Goal: Information Seeking & Learning: Understand process/instructions

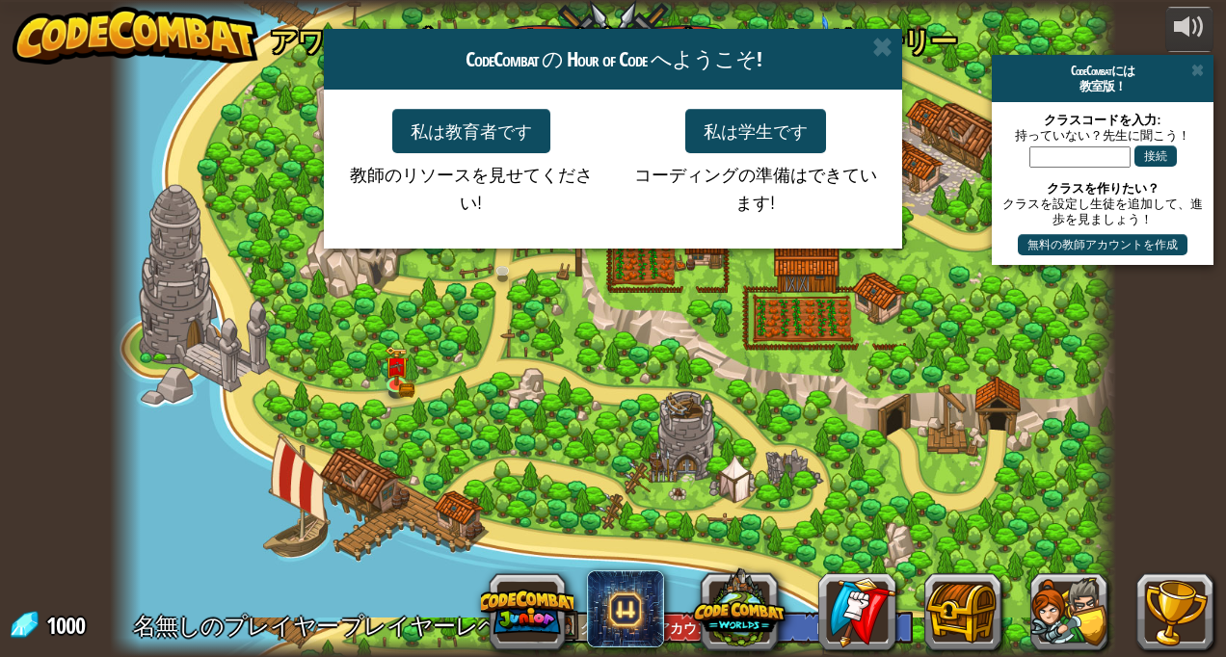
select select "ja"
click at [747, 127] on button "私は学生です" at bounding box center [755, 131] width 141 height 44
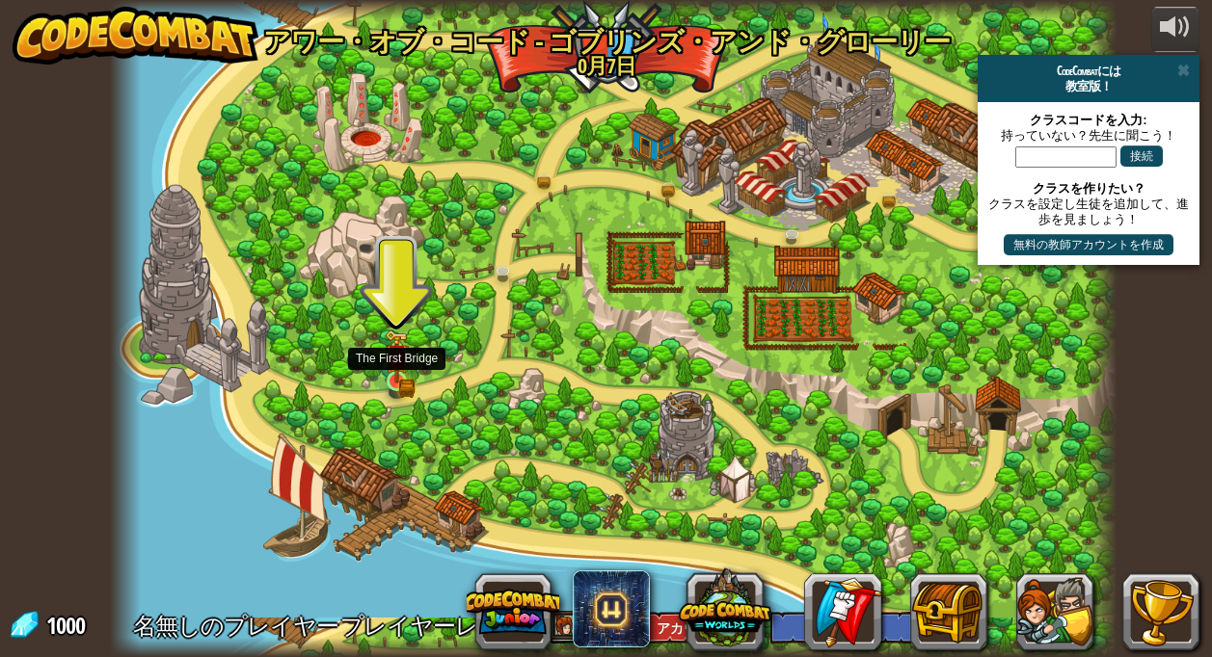
click at [395, 362] on img at bounding box center [396, 357] width 14 height 14
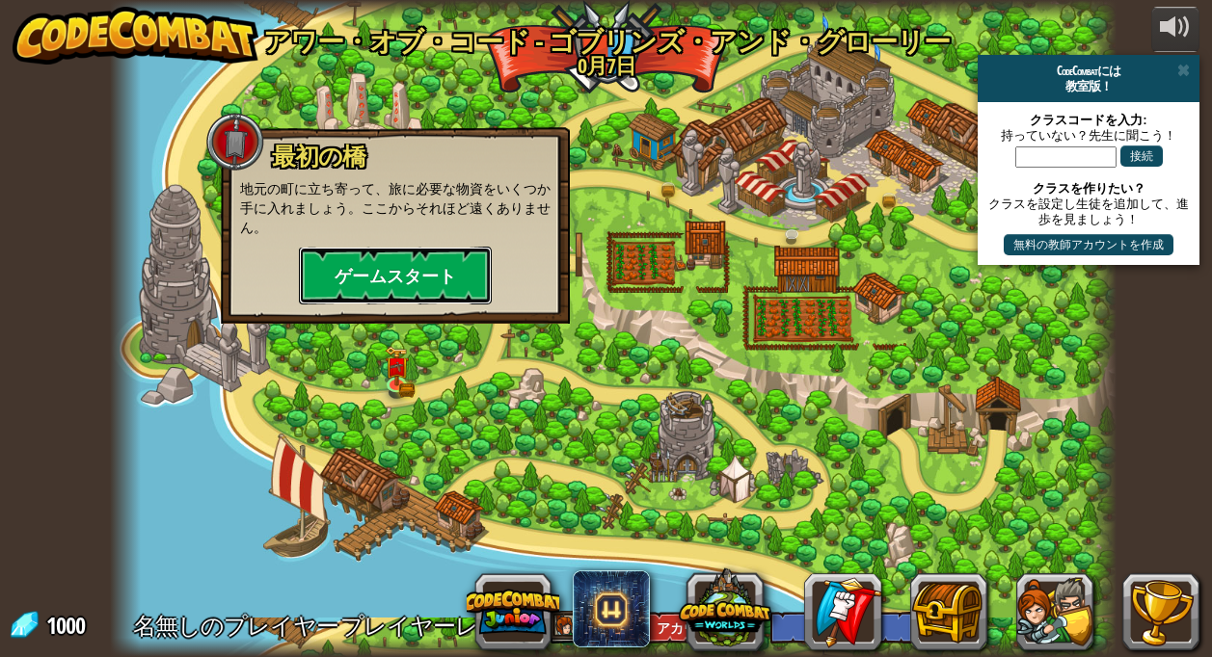
click at [396, 279] on button "ゲームスタート" at bounding box center [395, 276] width 193 height 58
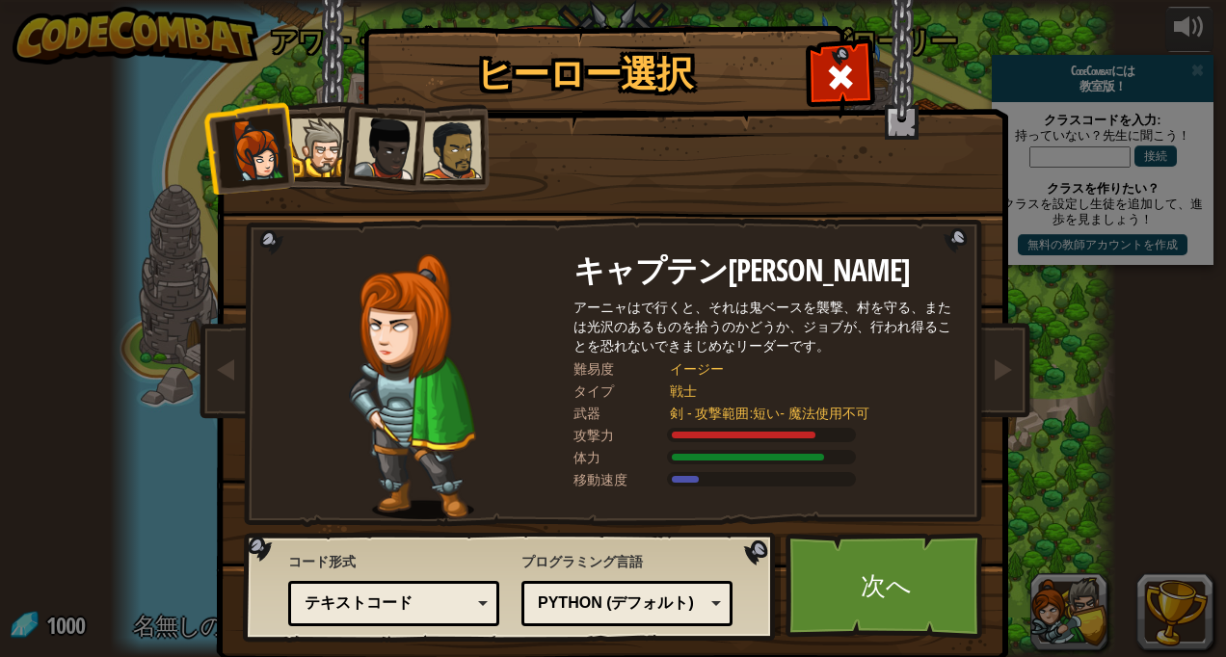
click at [388, 598] on div "テキストコード" at bounding box center [388, 604] width 167 height 22
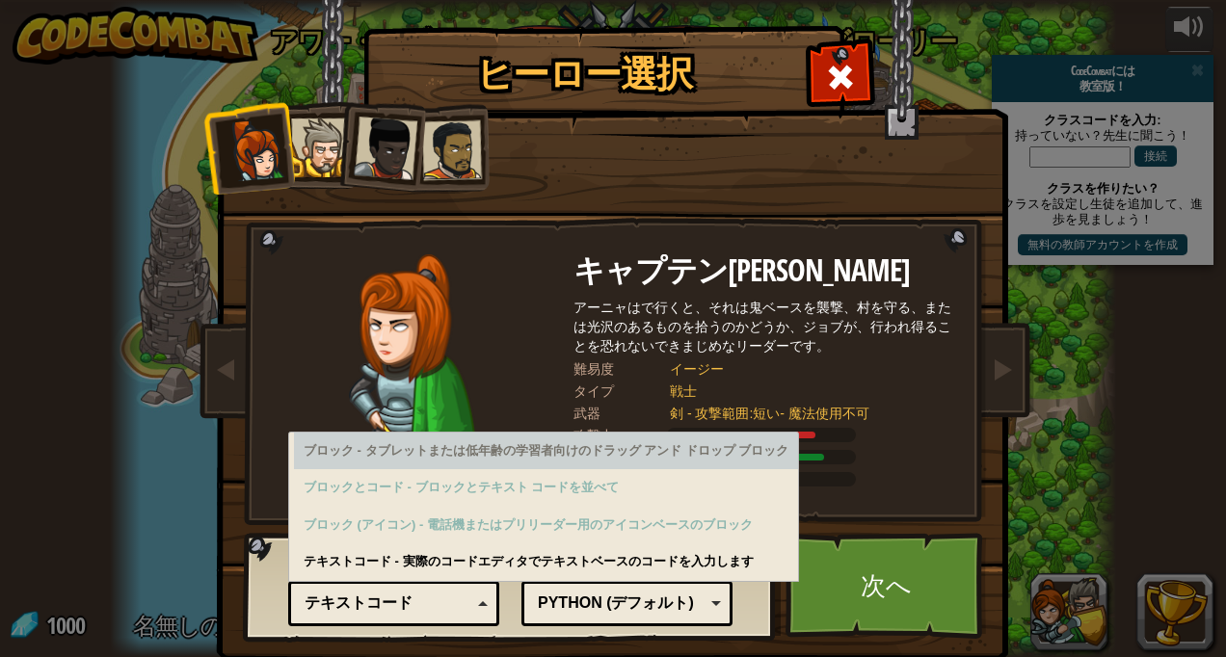
click at [454, 461] on div "ブロック - タブレットまたは低年齢の学習者向けのドラッグ アンド ドロップ ブロック" at bounding box center [546, 452] width 504 height 38
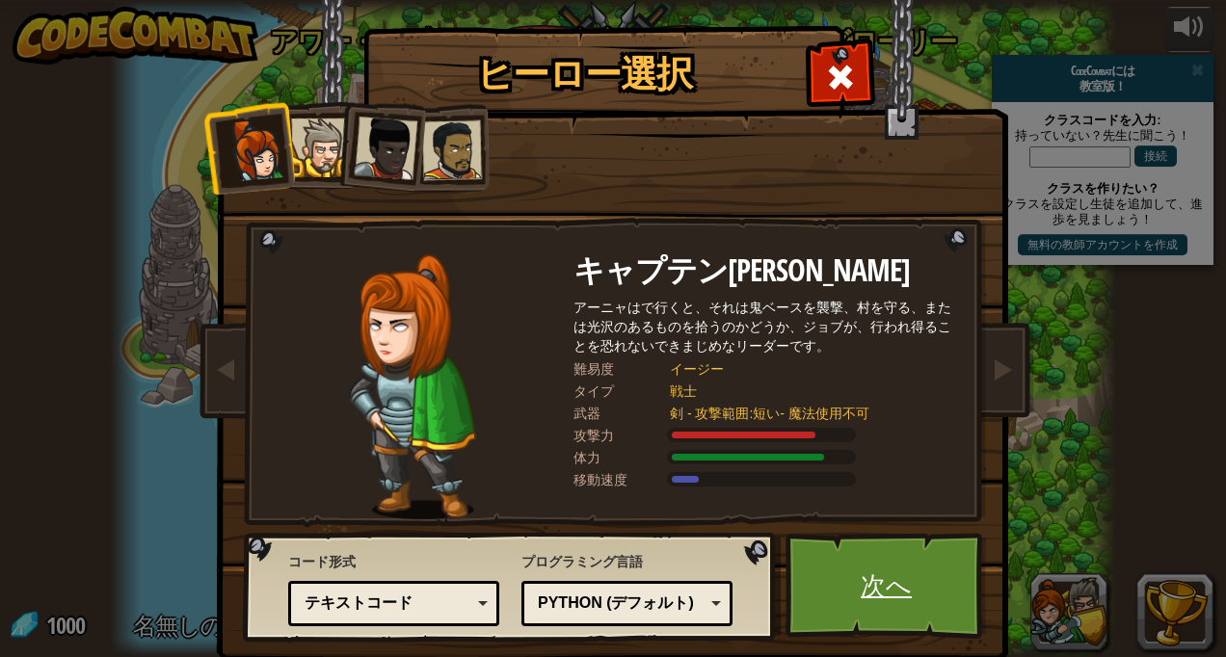
click at [860, 572] on link "次へ" at bounding box center [886, 586] width 201 height 106
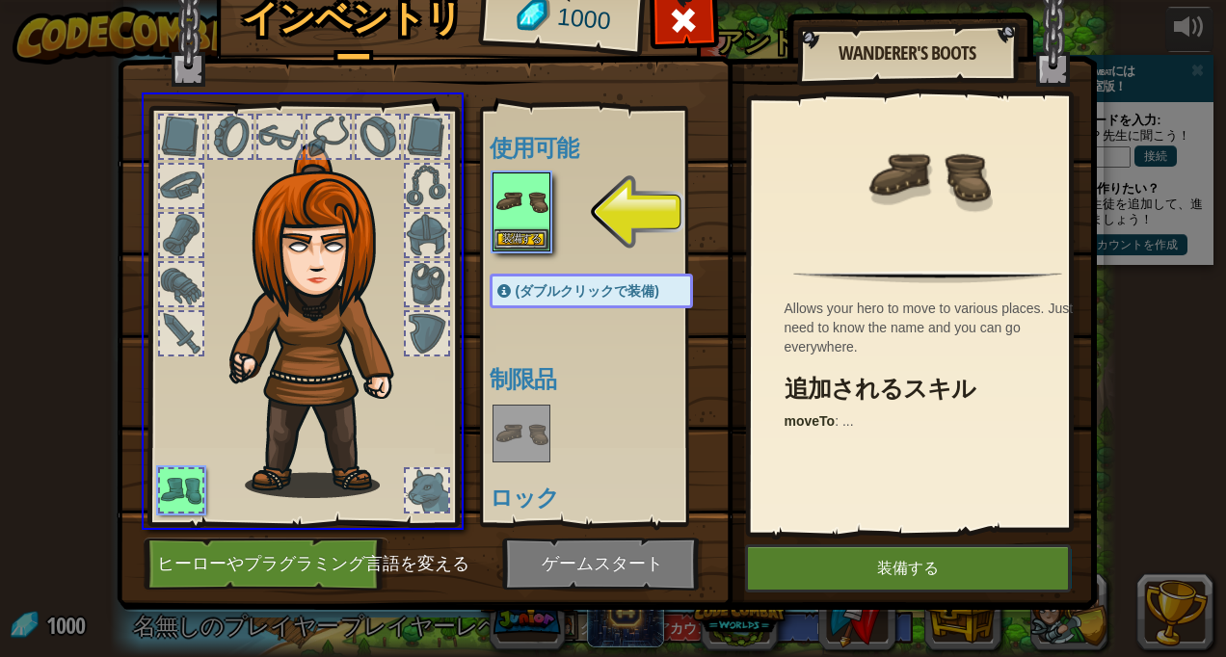
drag, startPoint x: 509, startPoint y: 218, endPoint x: 724, endPoint y: 294, distance: 228.0
click at [724, 294] on div "インベントリー [DATE] 使用可能 装備する (ダブルクリックで装備) 制限品 ロック Wanderer's Boots Allows your hero…" at bounding box center [613, 328] width 1226 height 657
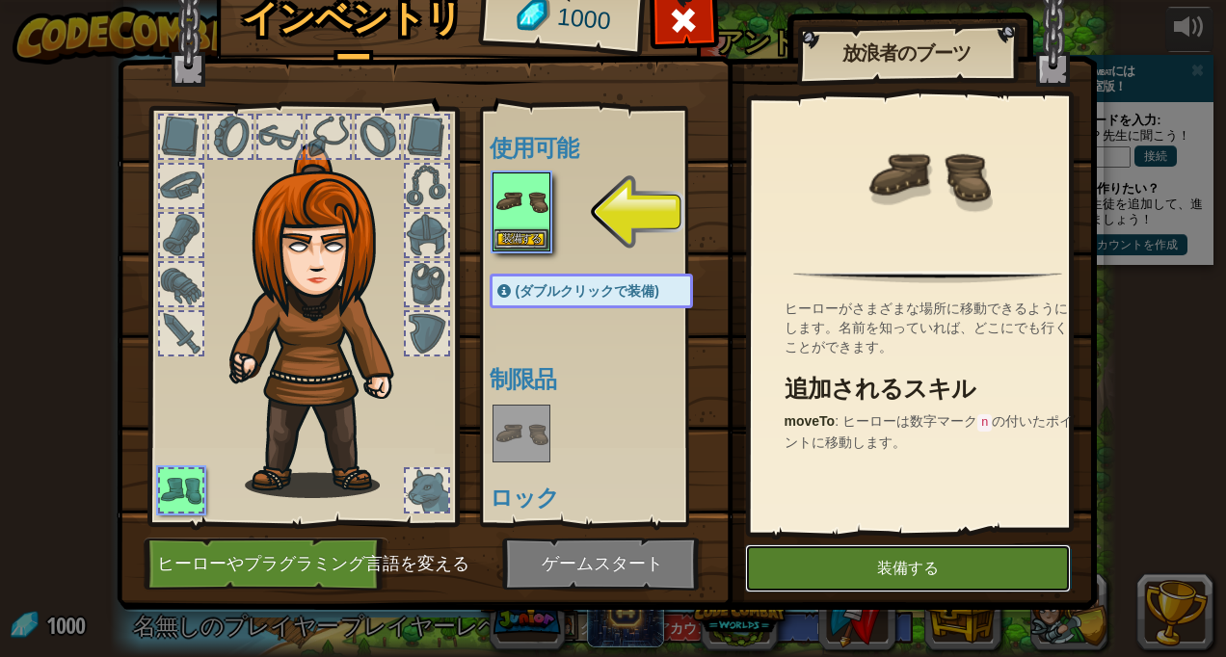
click at [776, 559] on button "装備する" at bounding box center [908, 569] width 326 height 48
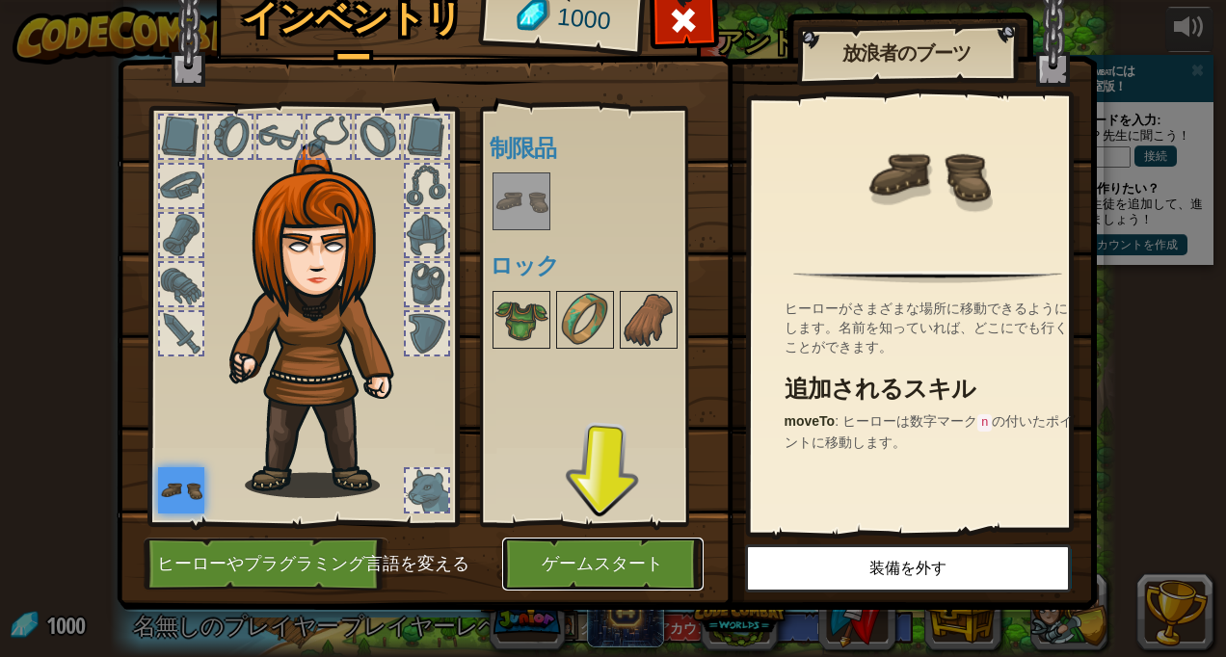
click at [578, 568] on button "ゲームスタート" at bounding box center [602, 564] width 201 height 53
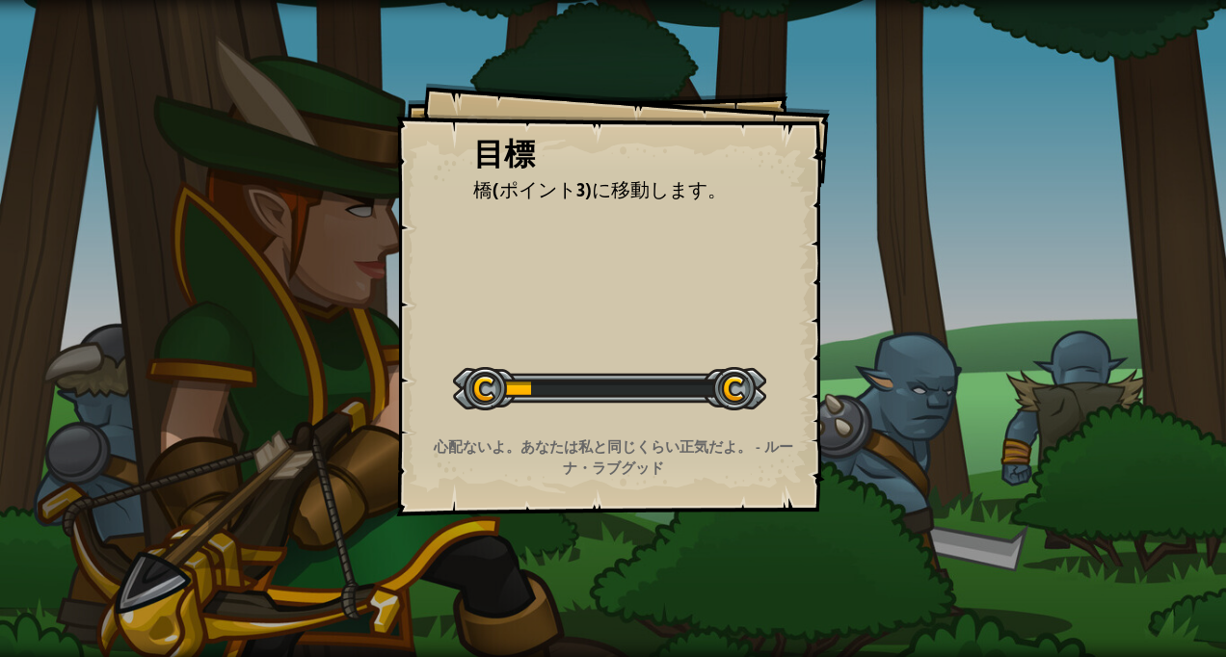
click at [616, 398] on div at bounding box center [609, 388] width 313 height 43
click at [614, 395] on div at bounding box center [609, 388] width 313 height 43
click at [625, 394] on div at bounding box center [609, 388] width 313 height 43
click at [630, 452] on strong "心配ないよ。あなたは私と同じくらい正気だよ。 - ルーナ・ラブグッド" at bounding box center [614, 457] width 360 height 40
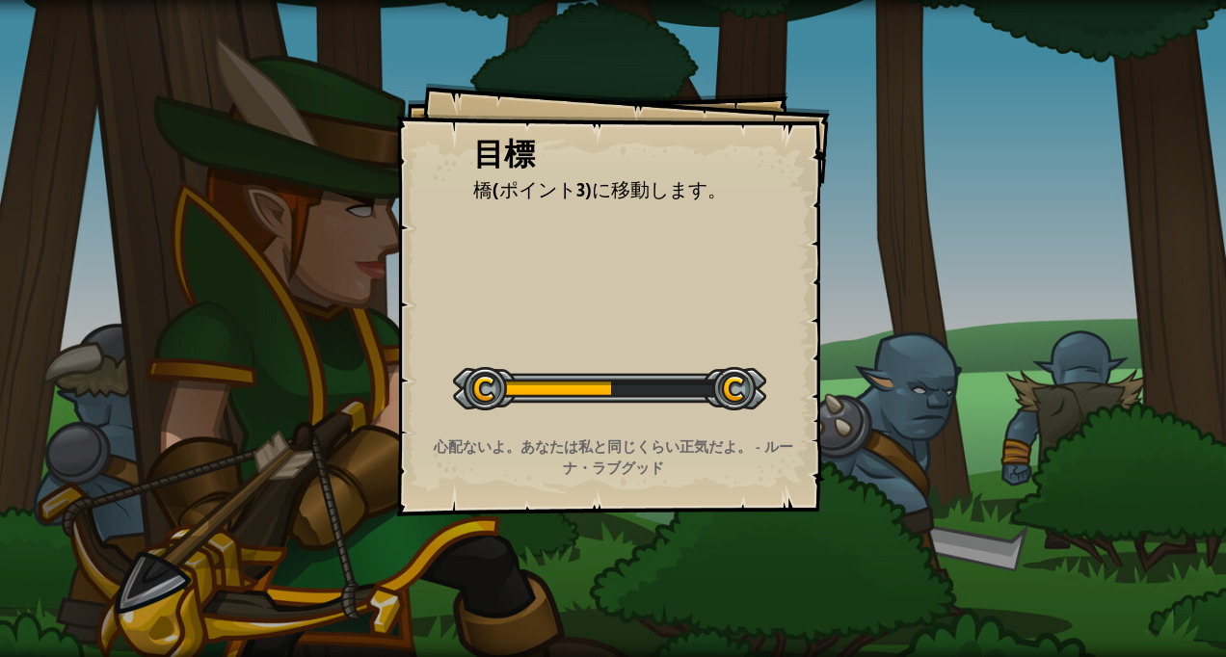
click at [630, 452] on strong "心配ないよ。あなたは私と同じくらい正気だよ。 - ルーナ・ラブグッド" at bounding box center [614, 457] width 360 height 40
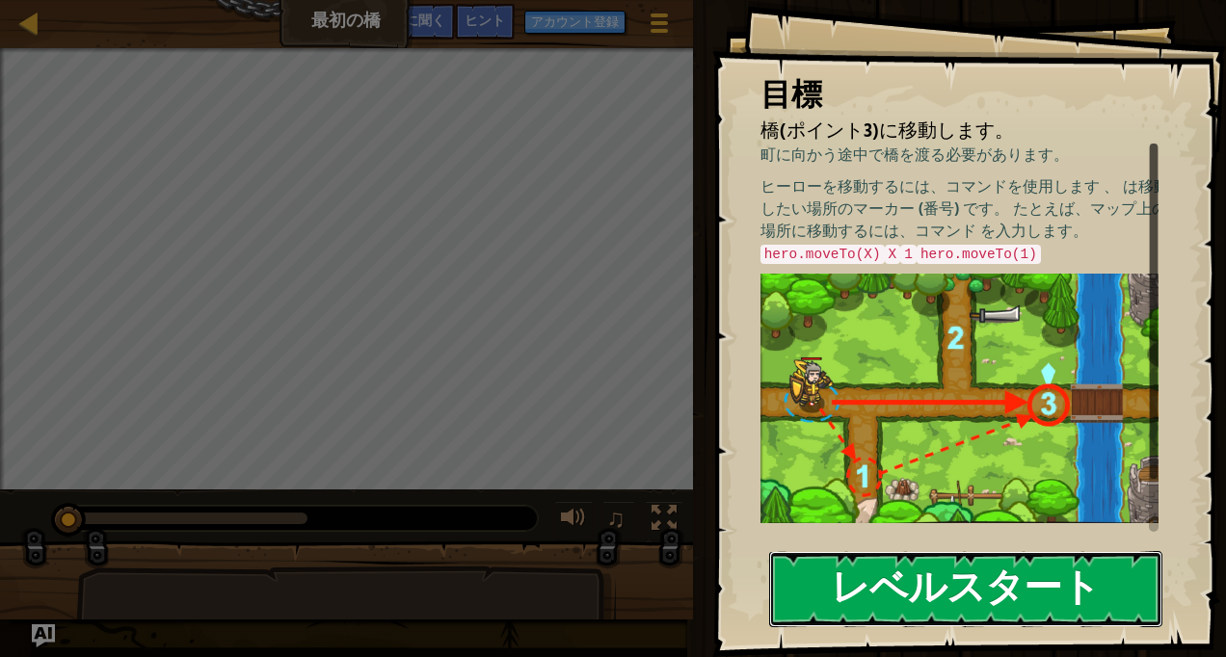
click at [844, 573] on button "レベルスタート" at bounding box center [965, 589] width 393 height 76
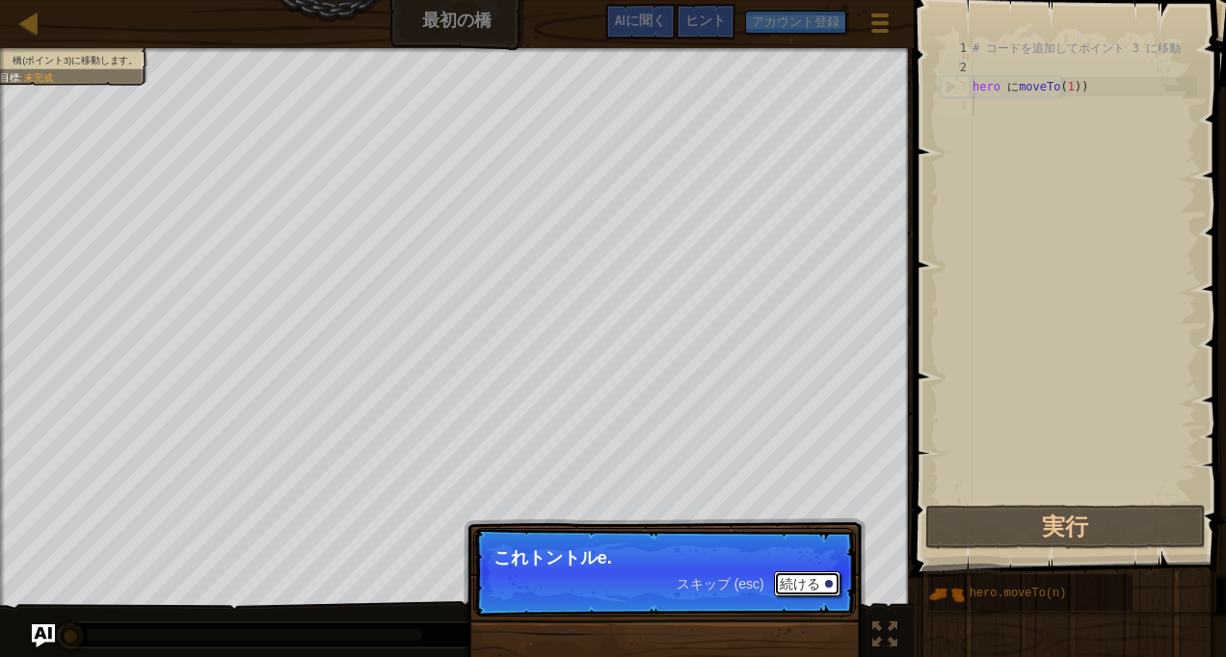
click at [808, 582] on font "続ける" at bounding box center [800, 583] width 40 height 15
click at [809, 579] on font "続ける" at bounding box center [800, 583] width 40 height 15
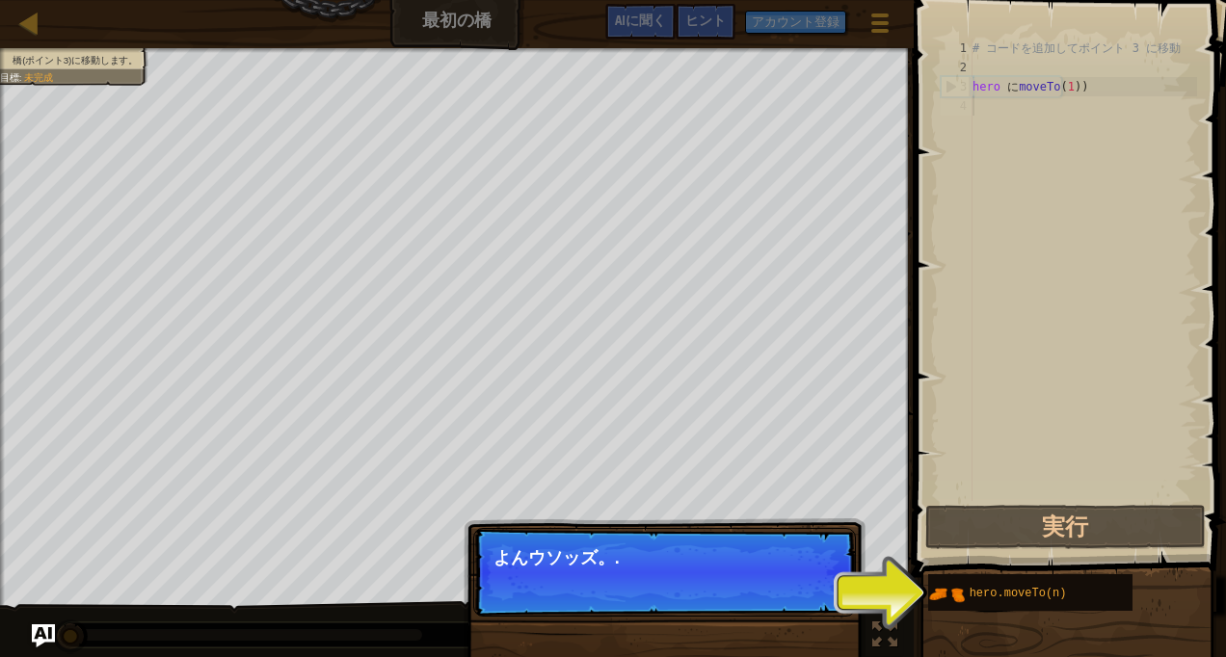
click at [819, 598] on p "スキップ (esc) 続ける よんウソッズ。." at bounding box center [664, 572] width 383 height 89
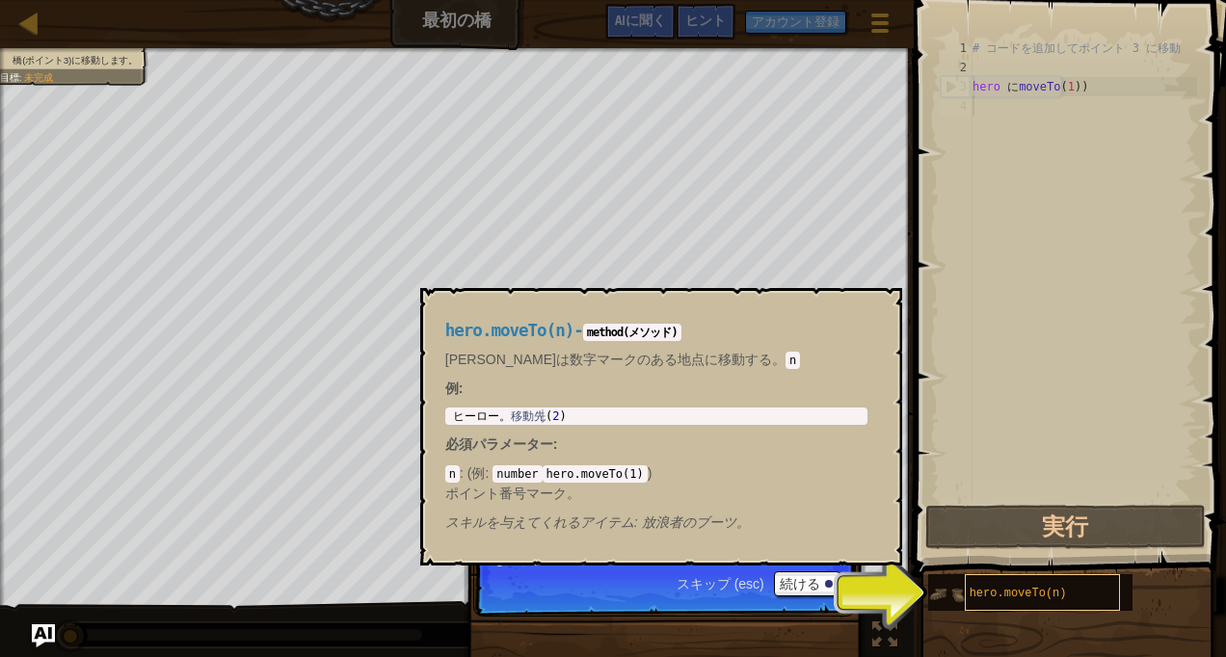
click at [970, 596] on span "hero.moveTo(n)" at bounding box center [1018, 593] width 97 height 13
drag, startPoint x: 968, startPoint y: 594, endPoint x: 795, endPoint y: 603, distance: 172.8
click at [795, 603] on p "スキップ (esc) 続ける よんウソッズ。." at bounding box center [664, 572] width 383 height 89
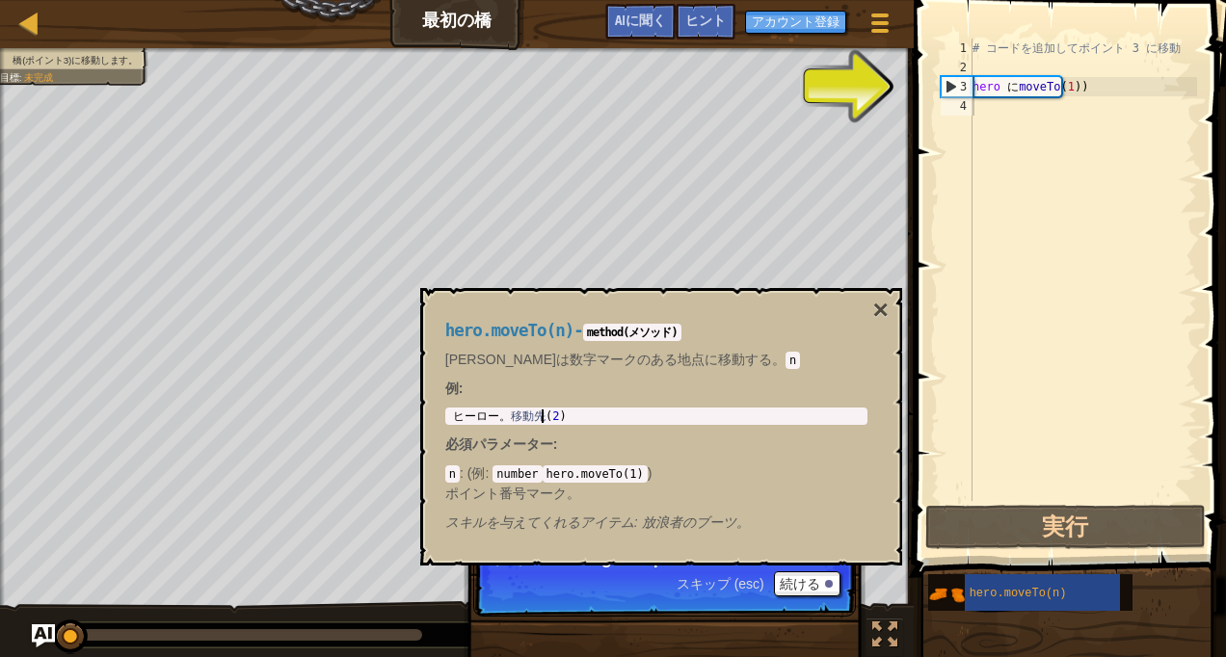
type textarea "hero.moveTo(2)"
click at [569, 422] on div "ヒーロー 。 移動先 ( 2 )" at bounding box center [656, 430] width 414 height 40
type textarea "hero.moveTo(1)"
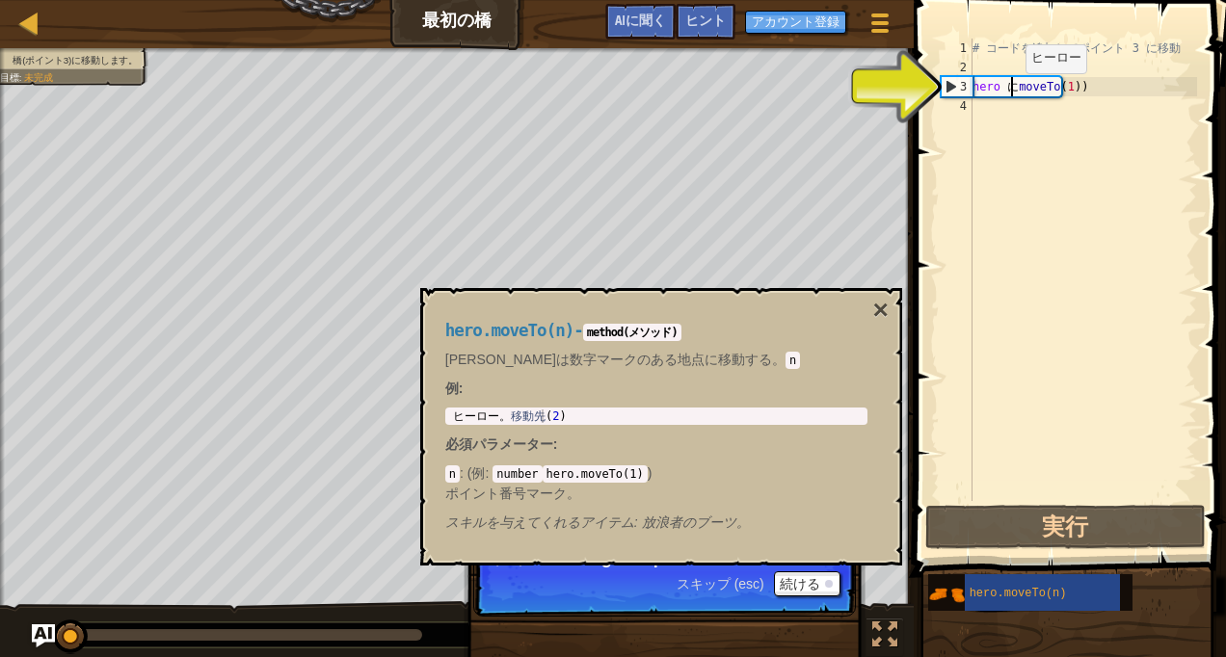
click at [1009, 93] on div "# コードを追加してポイント 3 に移動 hero に moveTo ( 1 ) )" at bounding box center [1083, 289] width 228 height 501
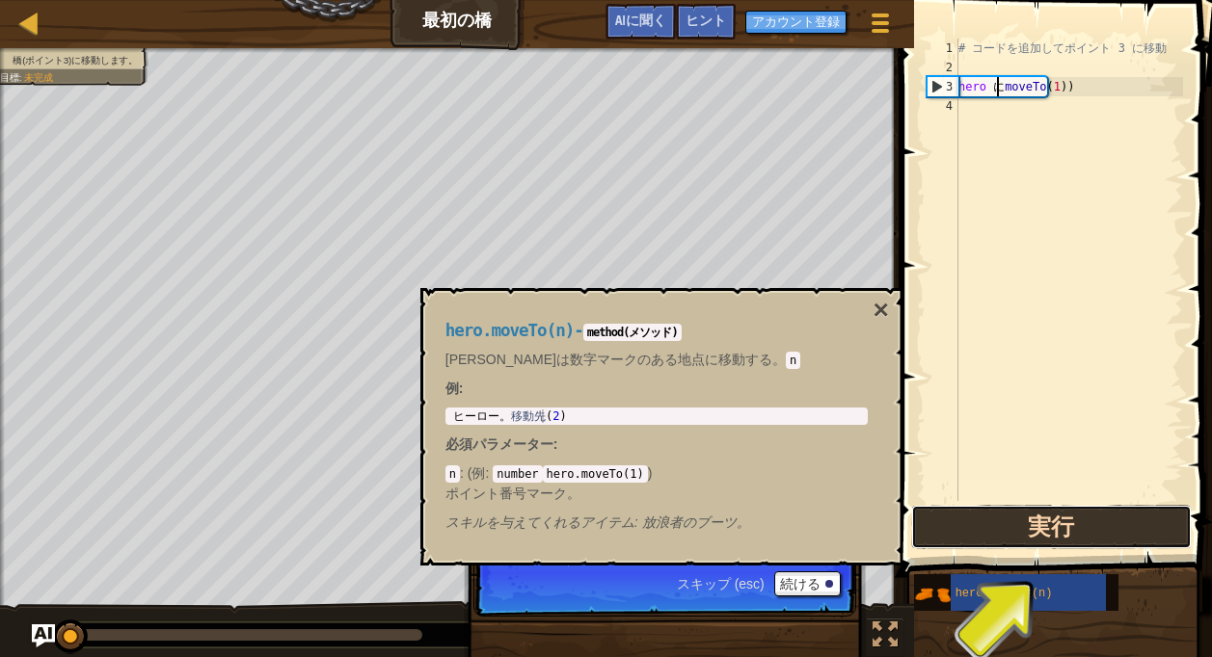
click at [1046, 547] on button "実行" at bounding box center [1051, 527] width 280 height 44
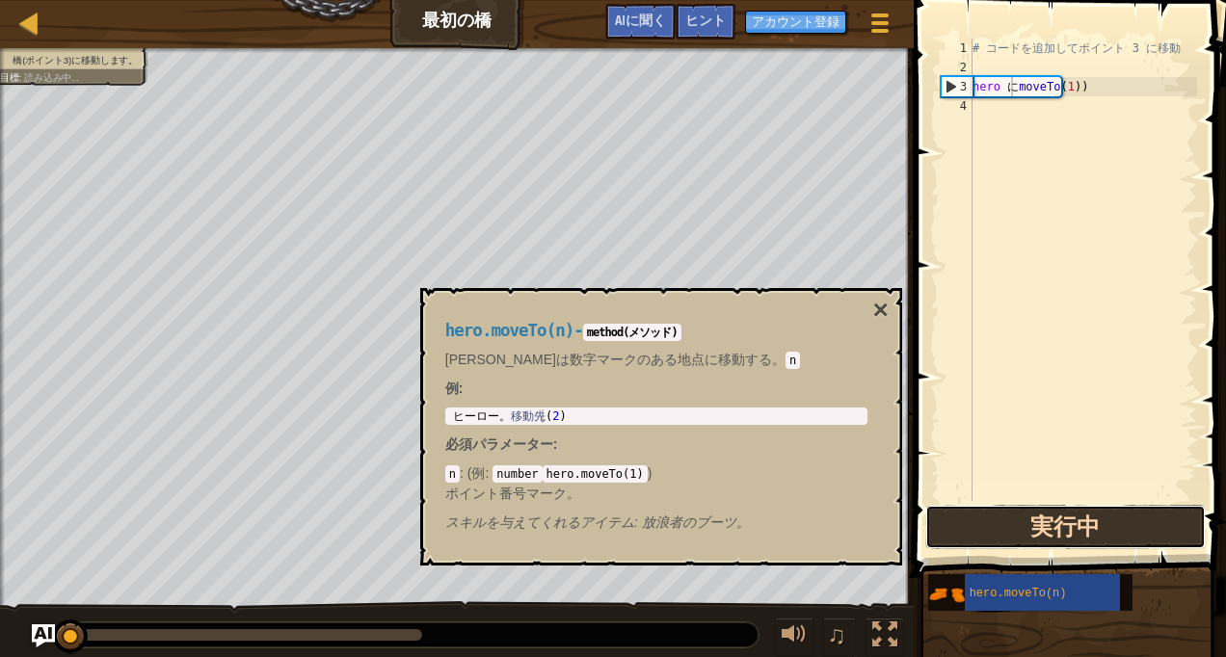
click at [981, 536] on button "実行中" at bounding box center [1065, 527] width 280 height 44
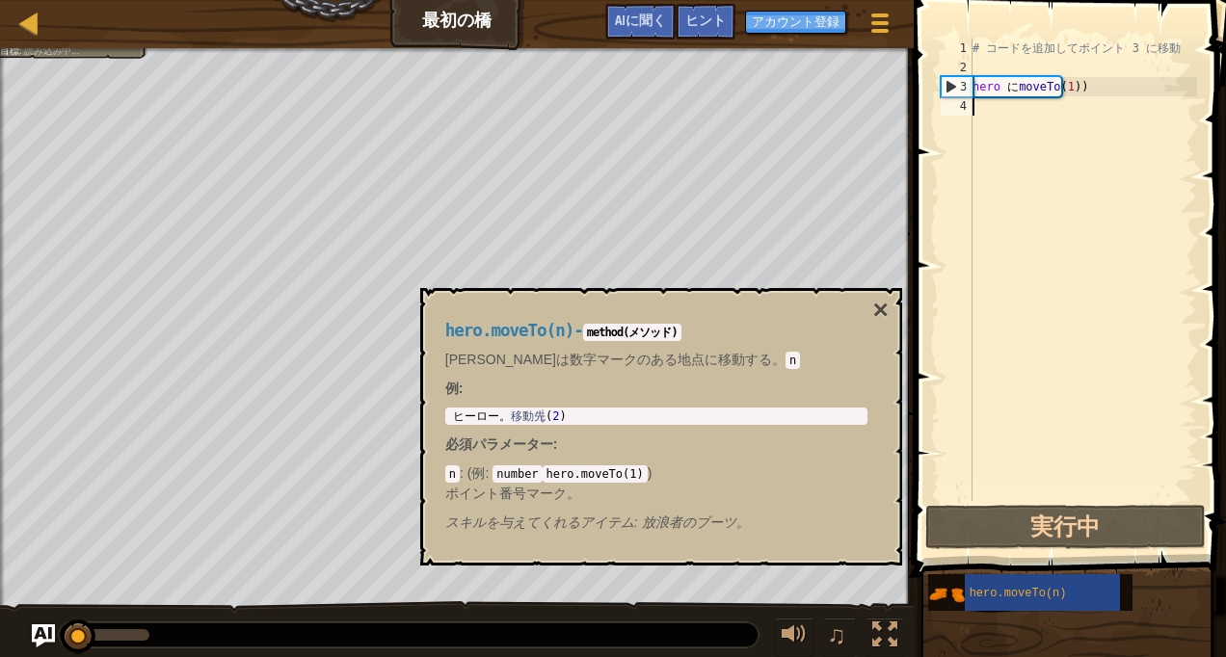
click at [1011, 387] on div "# コードを追加してポイント 3 に移動 hero に moveTo ( 1 ) )" at bounding box center [1083, 289] width 228 height 501
click at [619, 476] on code "hero.moveTo(1)" at bounding box center [595, 474] width 105 height 17
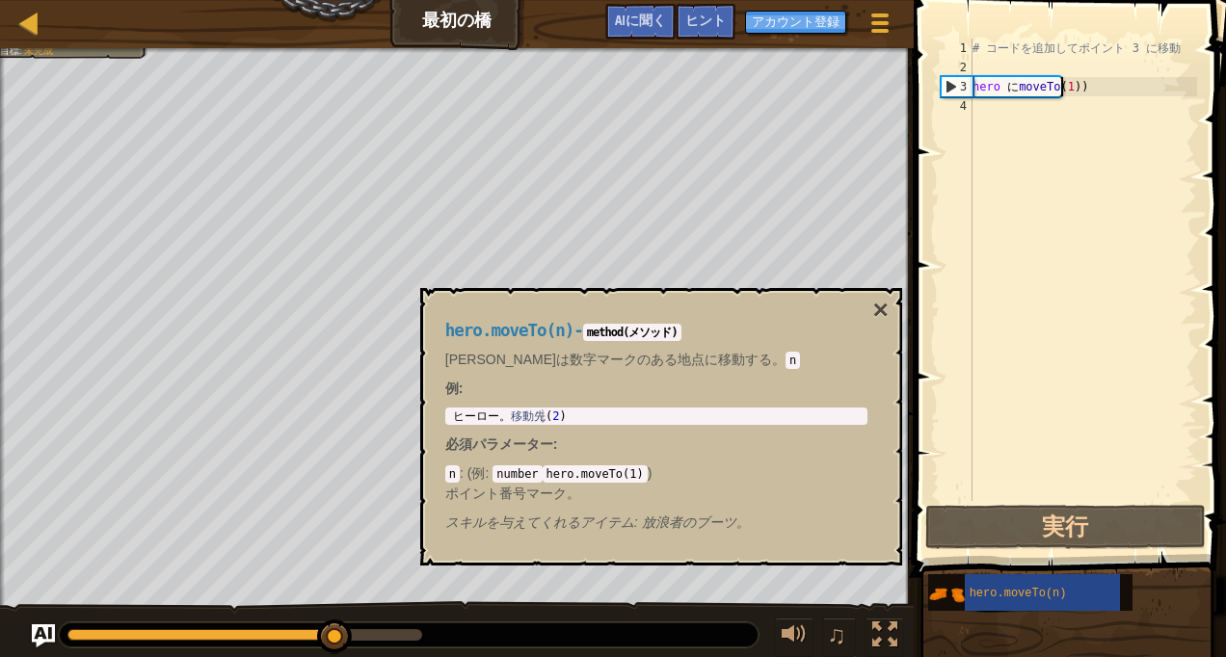
click at [1069, 89] on div "# コードを追加してポイント 3 に移動 hero に moveTo ( 1 ) )" at bounding box center [1083, 289] width 228 height 501
click at [1069, 88] on div "# コードを追加してポイント 3 に移動 hero に moveTo ( 1 ) )" at bounding box center [1083, 289] width 228 height 501
click at [1071, 87] on div "# コードを追加してポイント 3 に移動 hero に moveTo ( 1 ) )" at bounding box center [1083, 289] width 228 height 501
click at [1067, 90] on div "# コードを追加してポイント 3 に移動 hero に moveTo ( 1 ) )" at bounding box center [1083, 289] width 228 height 501
type textarea "hero.moveTo(1"
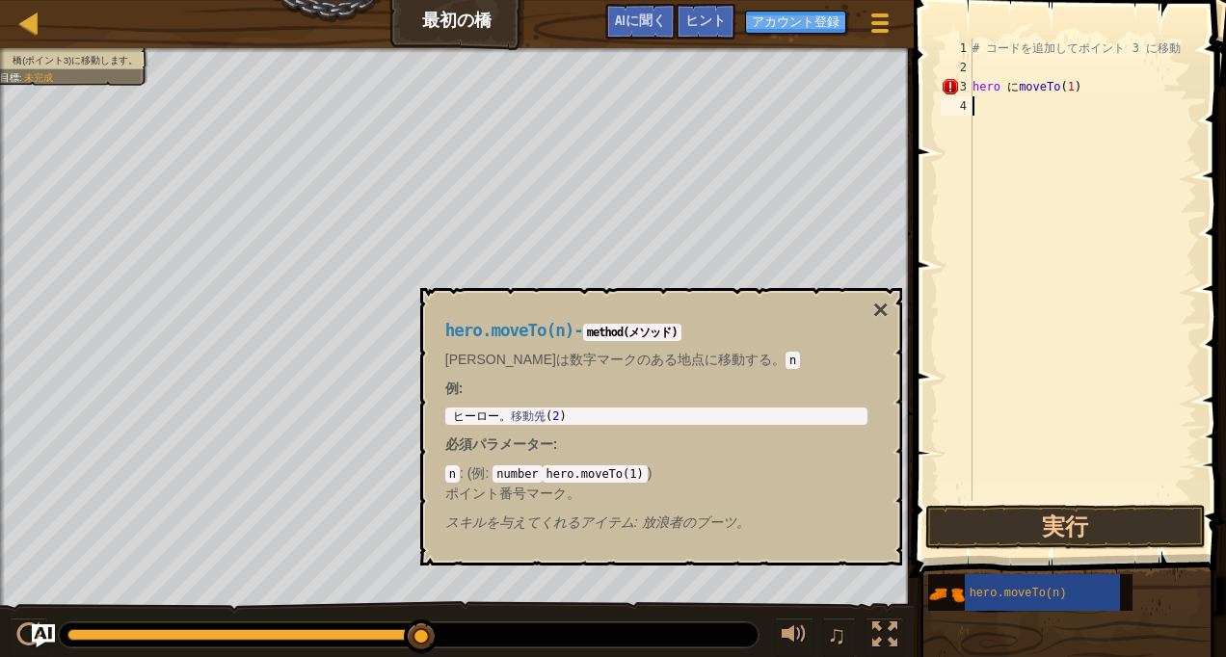
click at [987, 103] on div "# コードを追加してポイント 3 に移動 hero に moveTo ( 1 )" at bounding box center [1083, 289] width 228 height 501
click at [496, 477] on code "number" at bounding box center [517, 474] width 49 height 17
drag, startPoint x: 494, startPoint y: 472, endPoint x: 651, endPoint y: 474, distance: 156.2
click at [651, 474] on div "n : ( 例 : number hero.moveTo(1) ) ポイント番号マーク。" at bounding box center [656, 483] width 422 height 39
drag, startPoint x: 651, startPoint y: 474, endPoint x: 677, endPoint y: 506, distance: 41.1
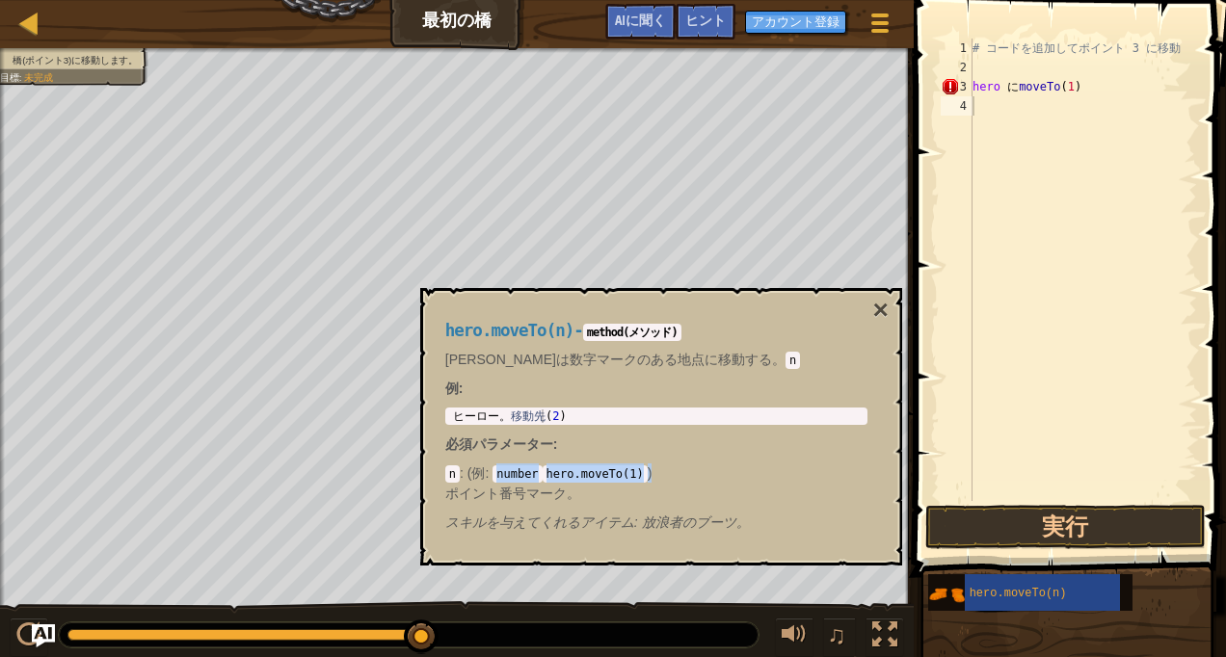
click at [677, 506] on div "hero.moveTo(n) - method(メソッド) [PERSON_NAME]は数字マークのある地点に移動する。 n 例 : hero.moveTo(…" at bounding box center [656, 427] width 449 height 247
drag, startPoint x: 541, startPoint y: 475, endPoint x: 646, endPoint y: 474, distance: 105.1
click at [646, 474] on div "n : ( 例 : number hero.moveTo(1) ) ポイント番号マーク。" at bounding box center [656, 483] width 422 height 39
drag, startPoint x: 646, startPoint y: 474, endPoint x: 653, endPoint y: 502, distance: 28.8
click at [653, 502] on p "ポイント番号マーク。" at bounding box center [656, 493] width 422 height 19
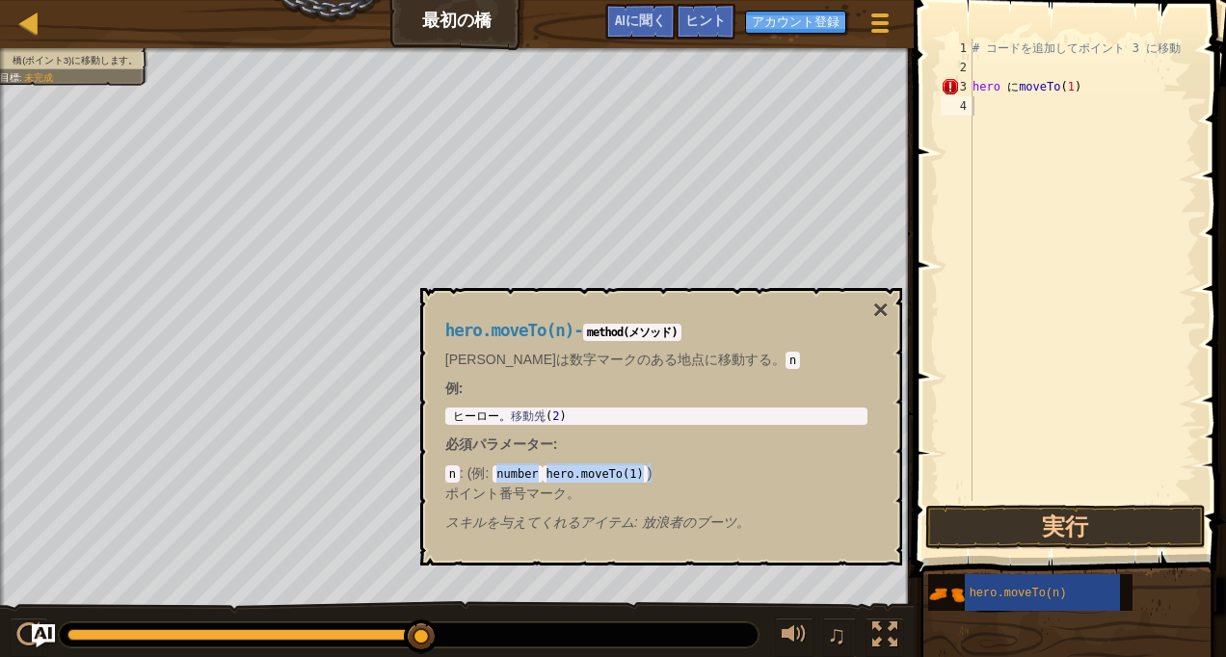
drag, startPoint x: 494, startPoint y: 474, endPoint x: 659, endPoint y: 468, distance: 164.9
click at [659, 468] on div "n : ( 例 : number hero.moveTo(1) ) ポイント番号マーク。" at bounding box center [656, 483] width 422 height 39
copy div "number hero.moveTo(1) )"
click at [980, 99] on div "# コードを追加してポイント 3 に移動 hero に moveTo ( 1 )" at bounding box center [1083, 289] width 228 height 501
paste textarea "numberhero.moveTo(1))"
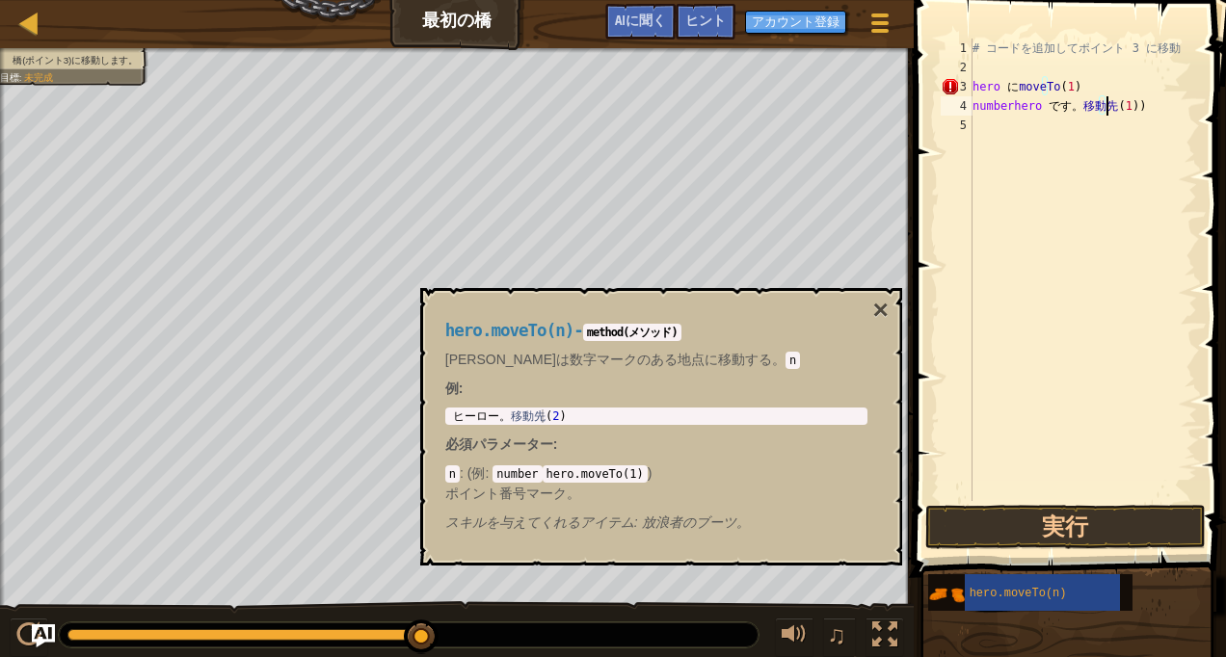
click at [1150, 108] on div "# コードを追加してポイント 3 に移動 hero に moveTo ( 1 ) numberhero です。 移動先 ( 1 ))" at bounding box center [1083, 289] width 228 height 501
type textarea "n"
